Goal: Task Accomplishment & Management: Manage account settings

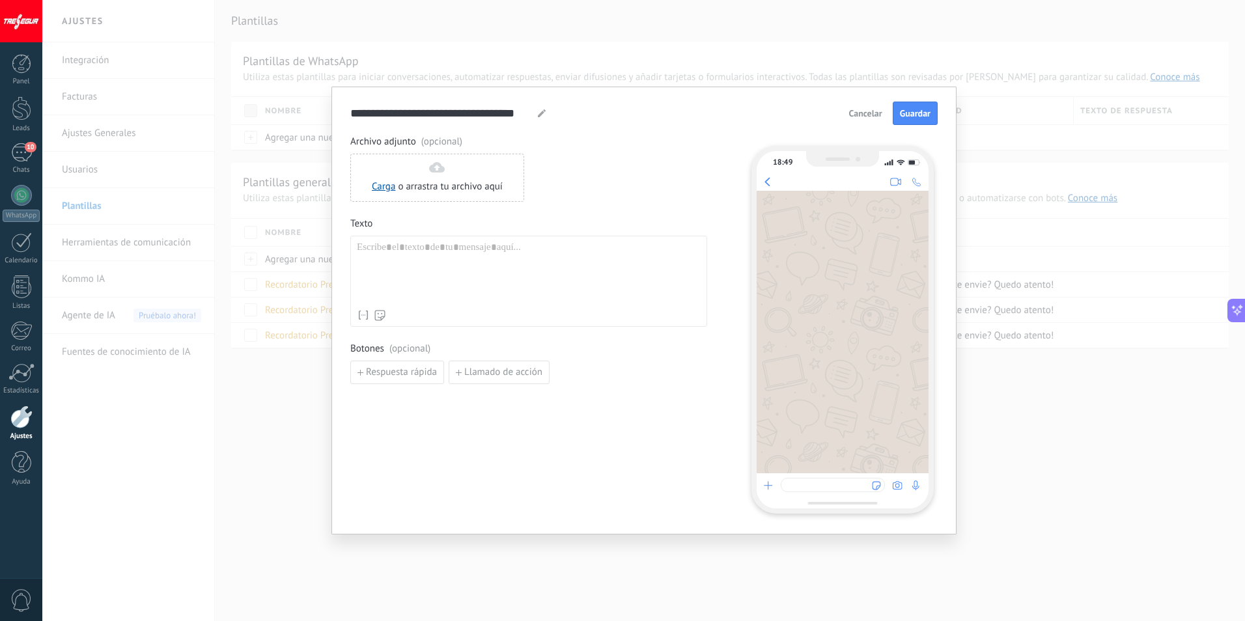
click at [856, 116] on span "Cancelar" at bounding box center [865, 113] width 33 height 9
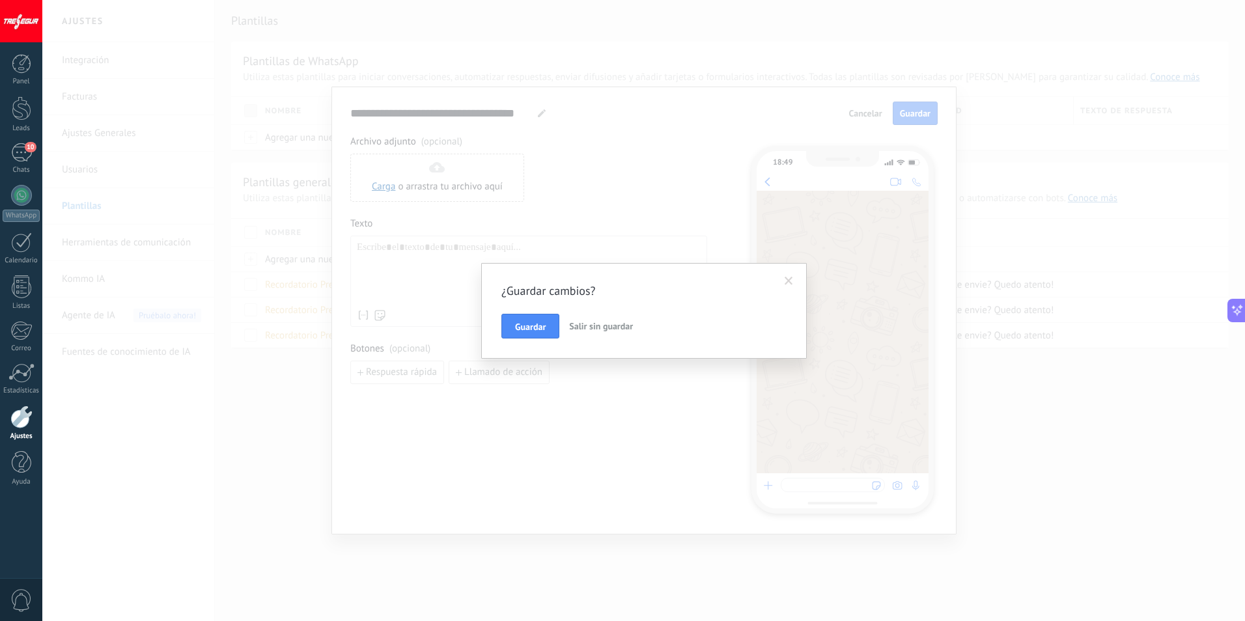
click at [607, 326] on span "Salir sin guardar" at bounding box center [601, 326] width 64 height 12
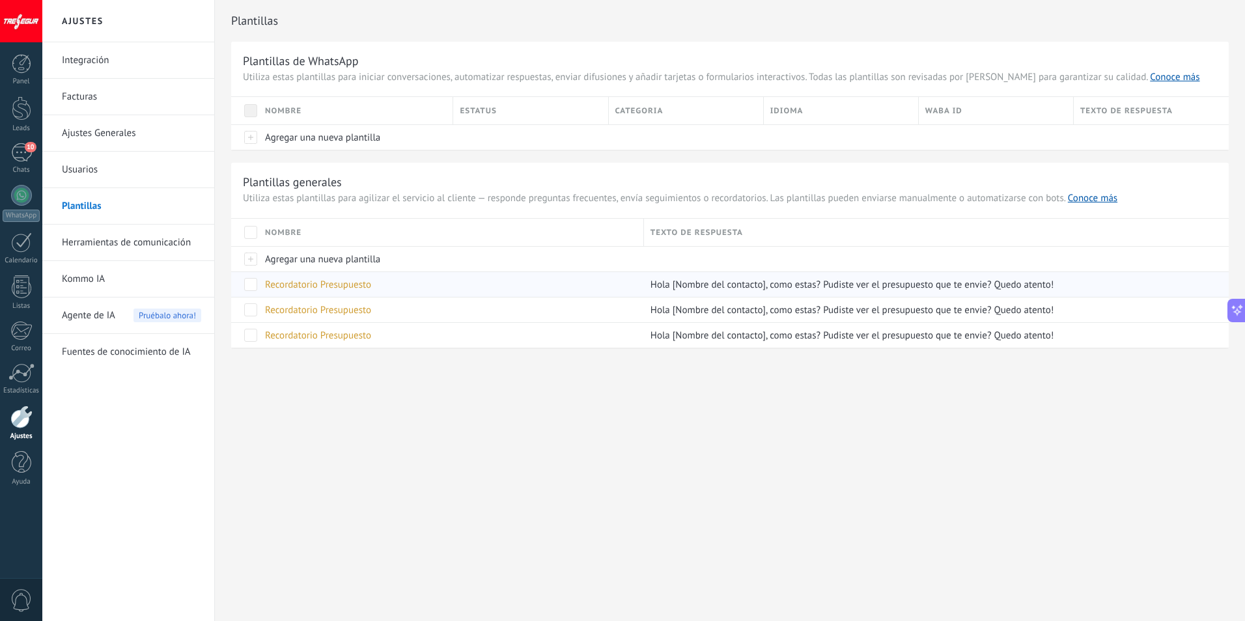
click at [332, 289] on span "Recordatorio Presupuesto" at bounding box center [318, 285] width 106 height 12
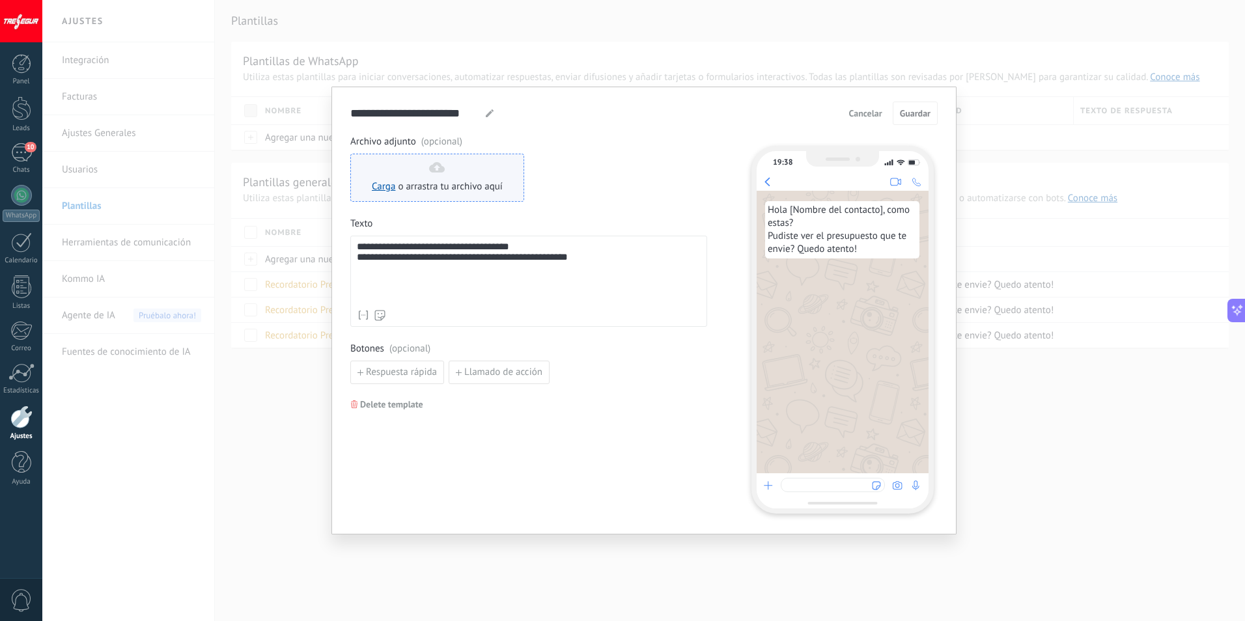
click at [437, 162] on icon at bounding box center [437, 167] width 16 height 10
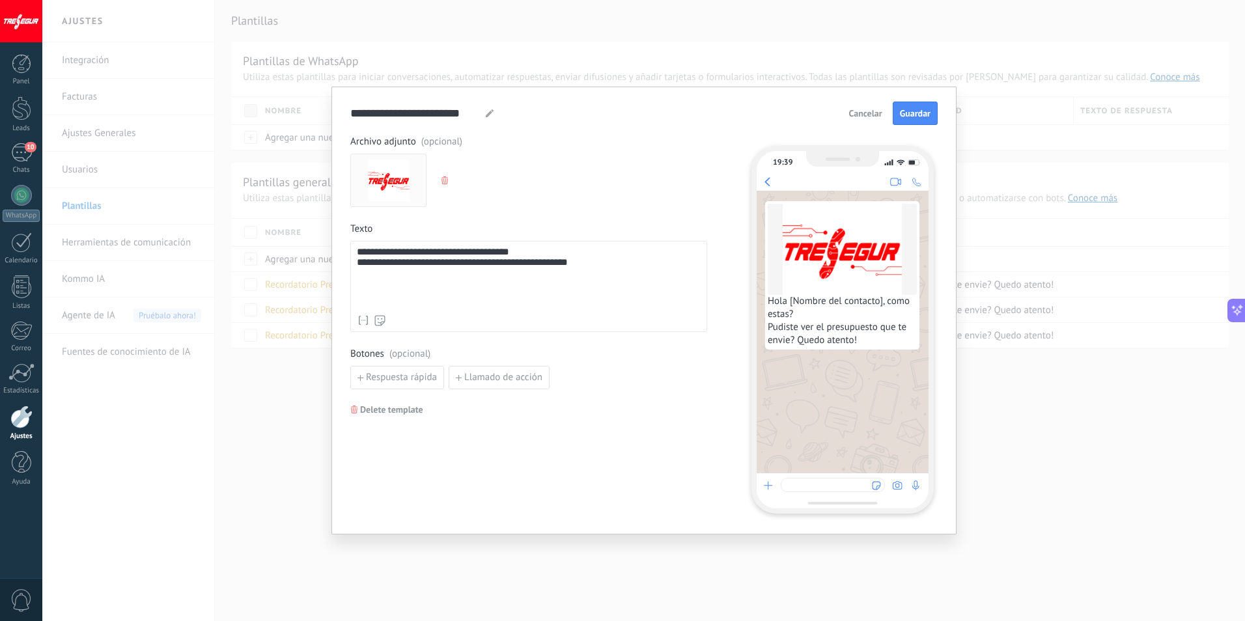
click at [862, 113] on span "Cancelar" at bounding box center [865, 113] width 33 height 9
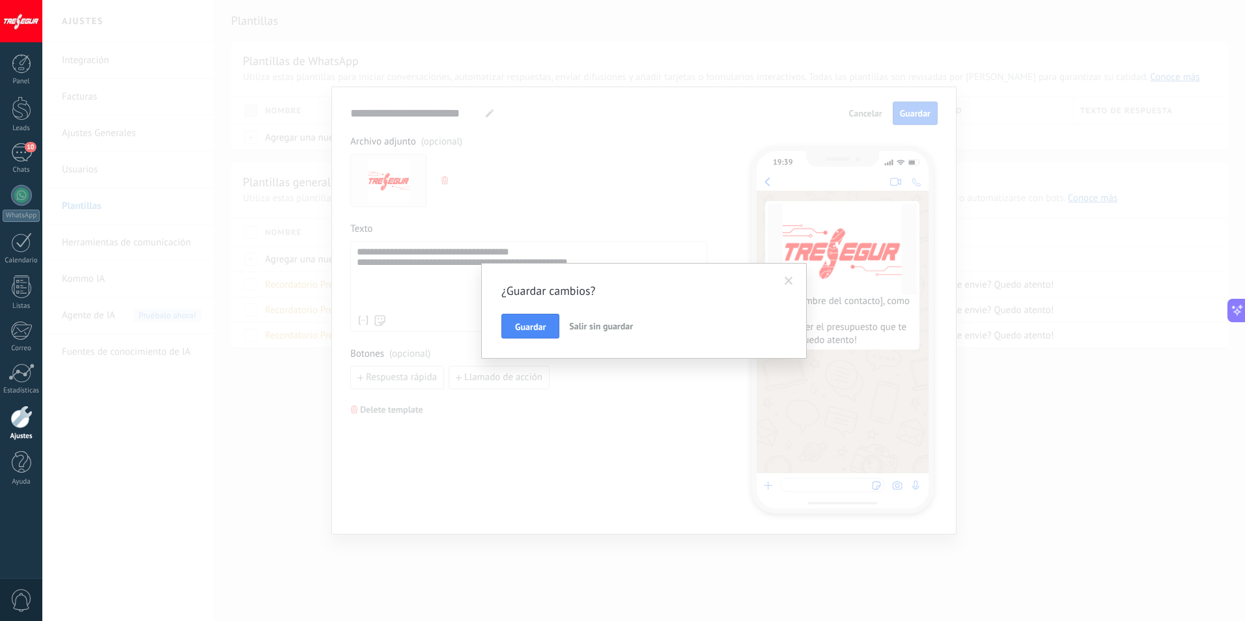
click at [598, 324] on span "Salir sin guardar" at bounding box center [601, 326] width 64 height 12
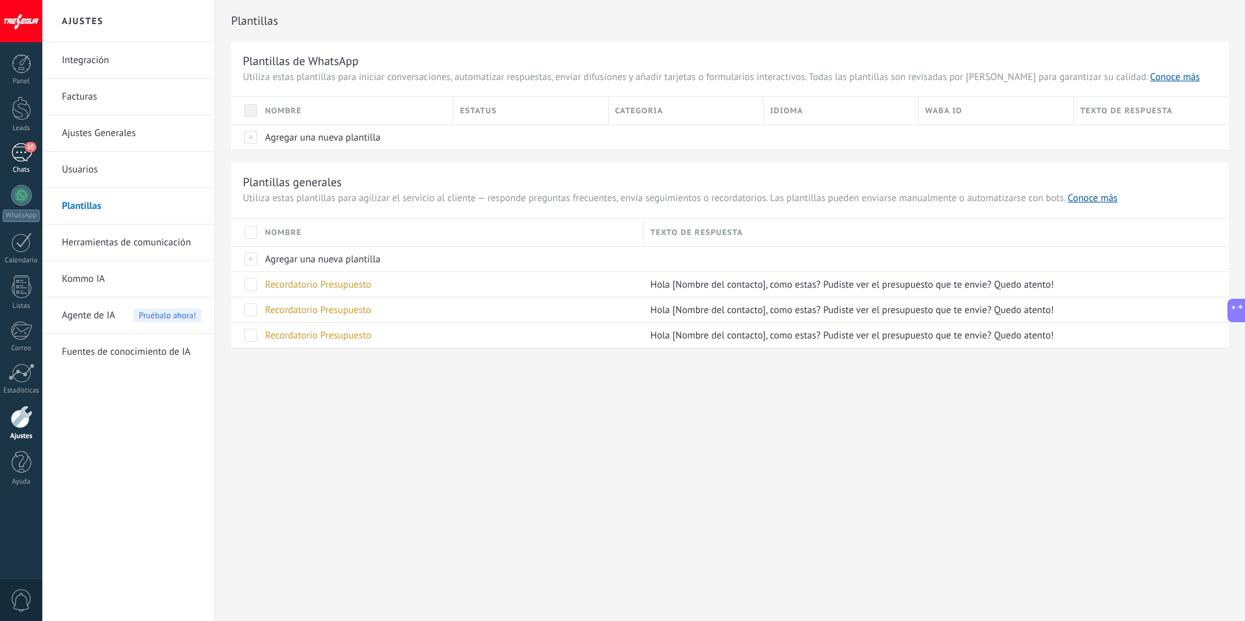
click at [16, 162] on link "10 Chats" at bounding box center [21, 158] width 42 height 31
